Goal: Task Accomplishment & Management: Complete application form

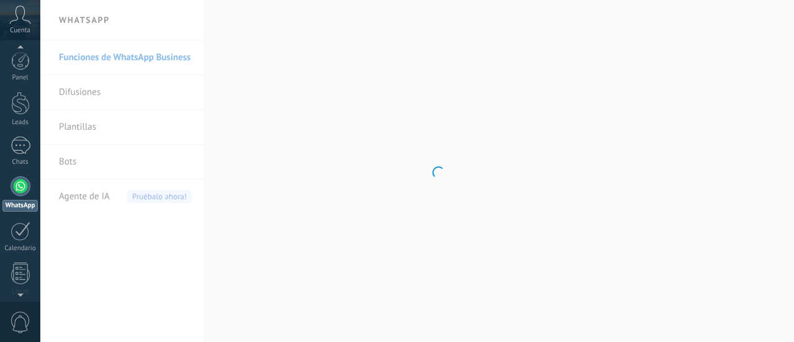
scroll to position [35, 0]
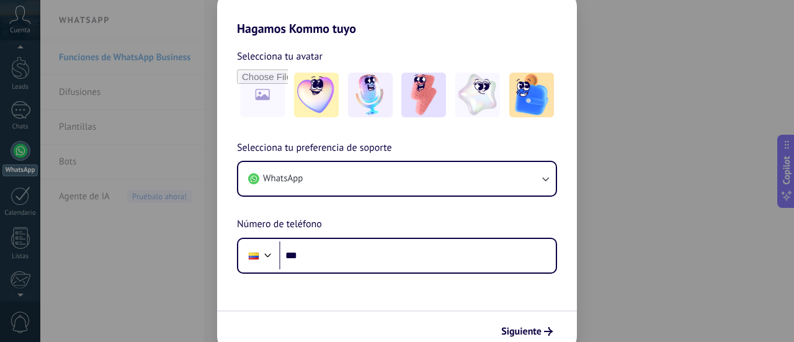
click at [394, 209] on div "Selecciona tu preferencia de soporte WhatsApp Número de teléfono Phone ***" at bounding box center [397, 206] width 360 height 133
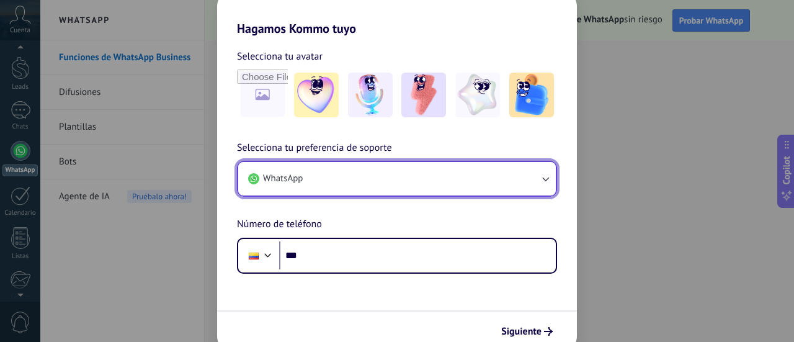
click at [357, 186] on button "WhatsApp" at bounding box center [396, 178] width 317 height 33
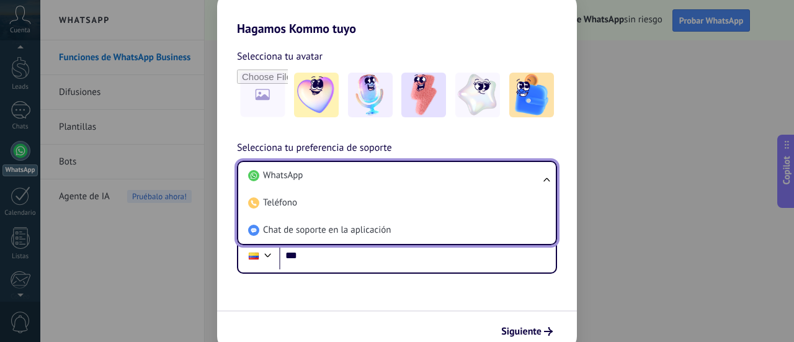
click at [357, 186] on li "WhatsApp" at bounding box center [394, 175] width 303 height 27
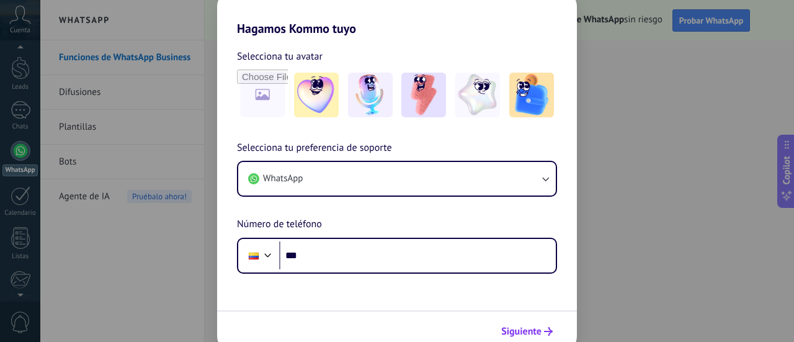
click at [531, 334] on span "Siguiente" at bounding box center [521, 331] width 40 height 9
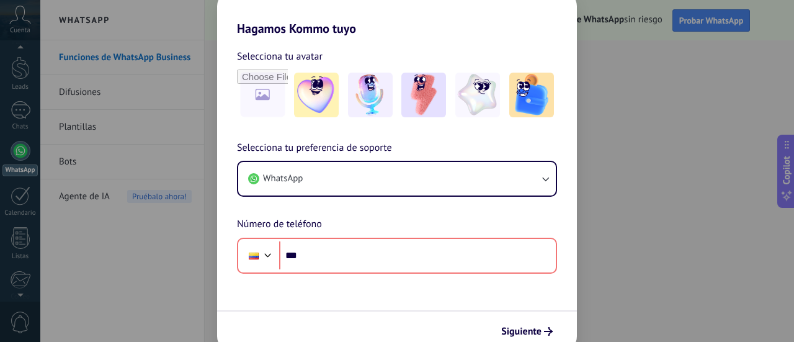
click at [18, 147] on div "Hagamos Kommo tuyo Selecciona tu avatar Selecciona tu preferencia de soporte Wh…" at bounding box center [397, 171] width 794 height 342
